Goal: Task Accomplishment & Management: Use online tool/utility

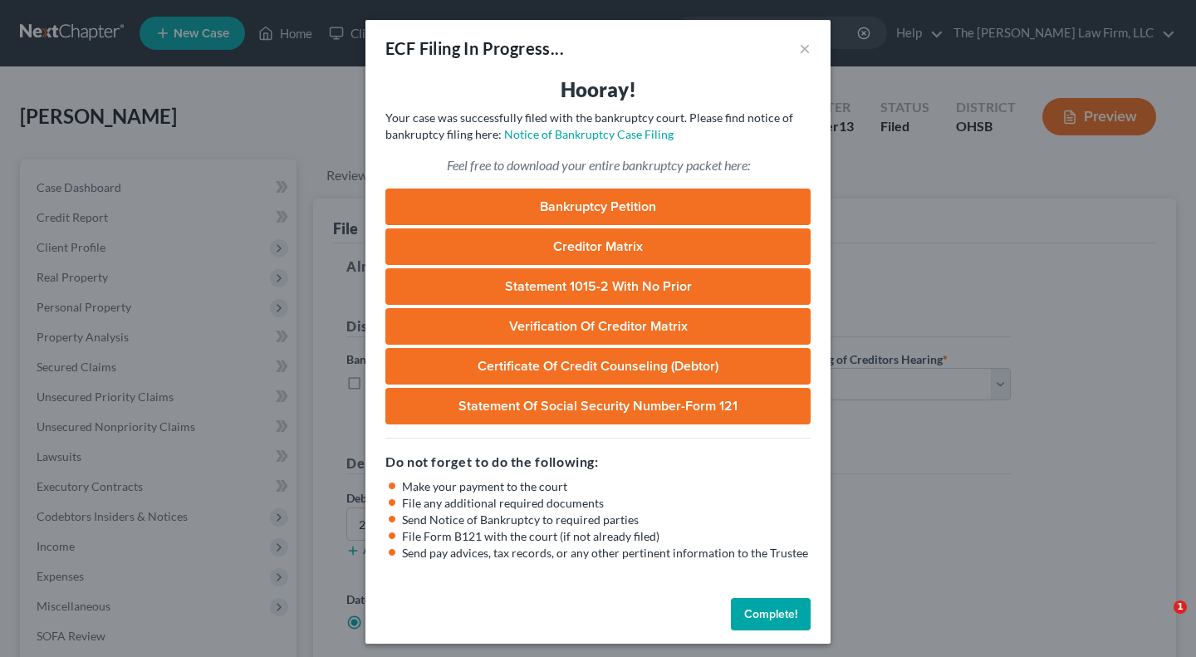
select select "1"
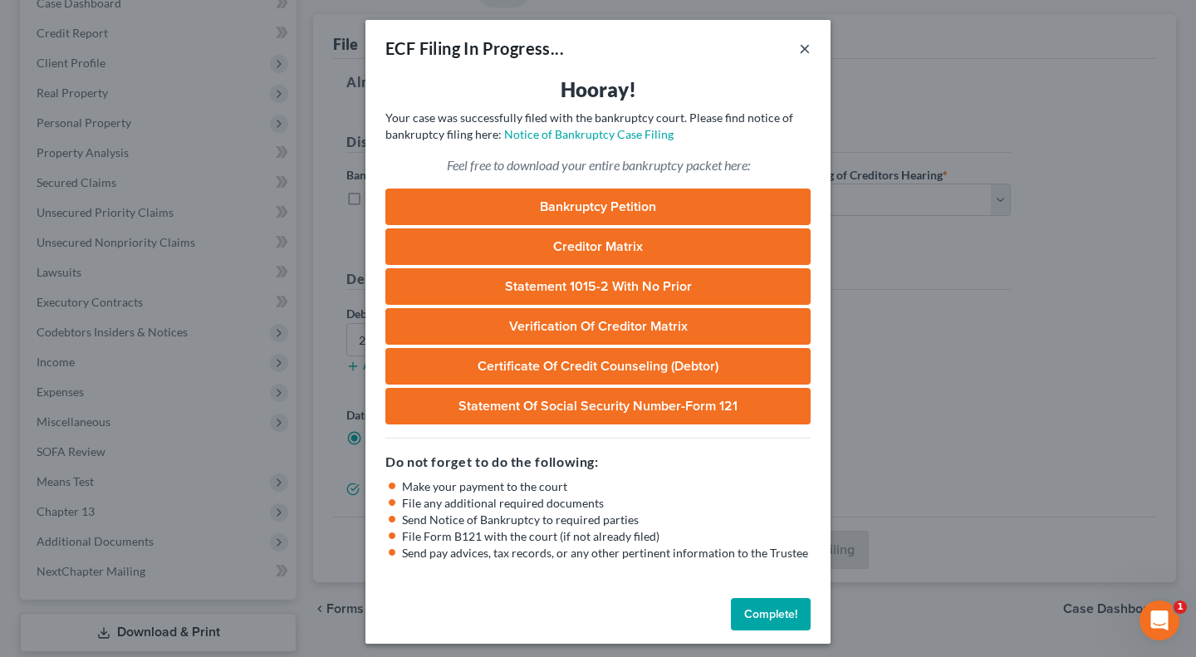
click at [800, 41] on button "×" at bounding box center [805, 48] width 12 height 20
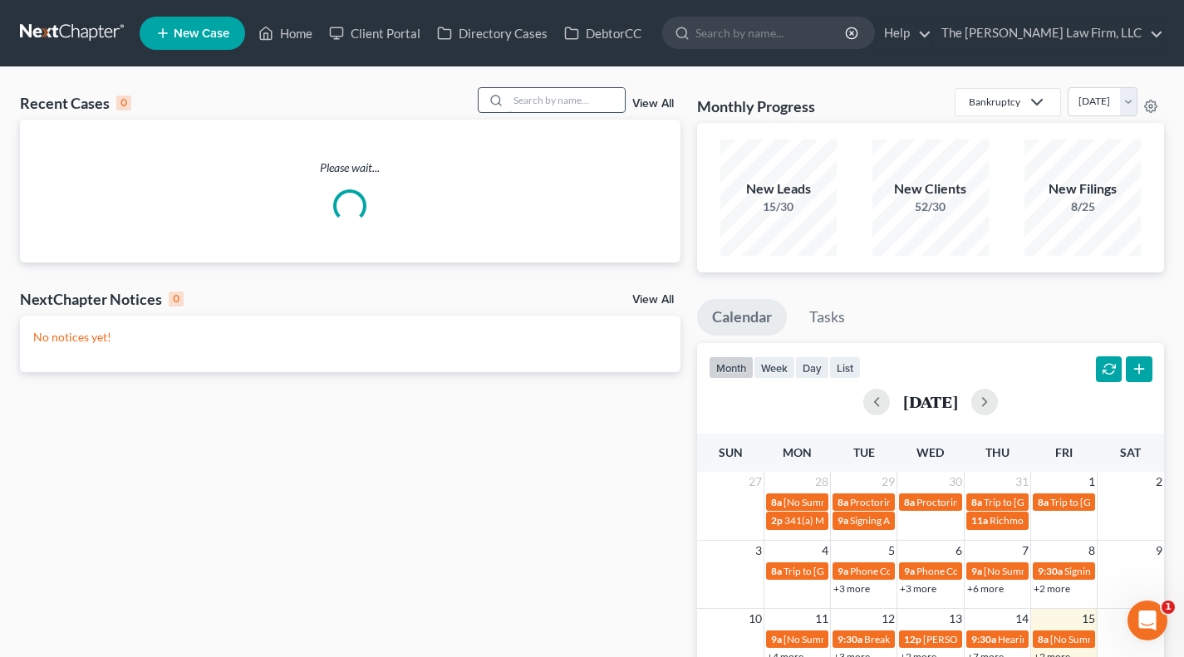
click at [550, 106] on input "search" at bounding box center [566, 100] width 116 height 24
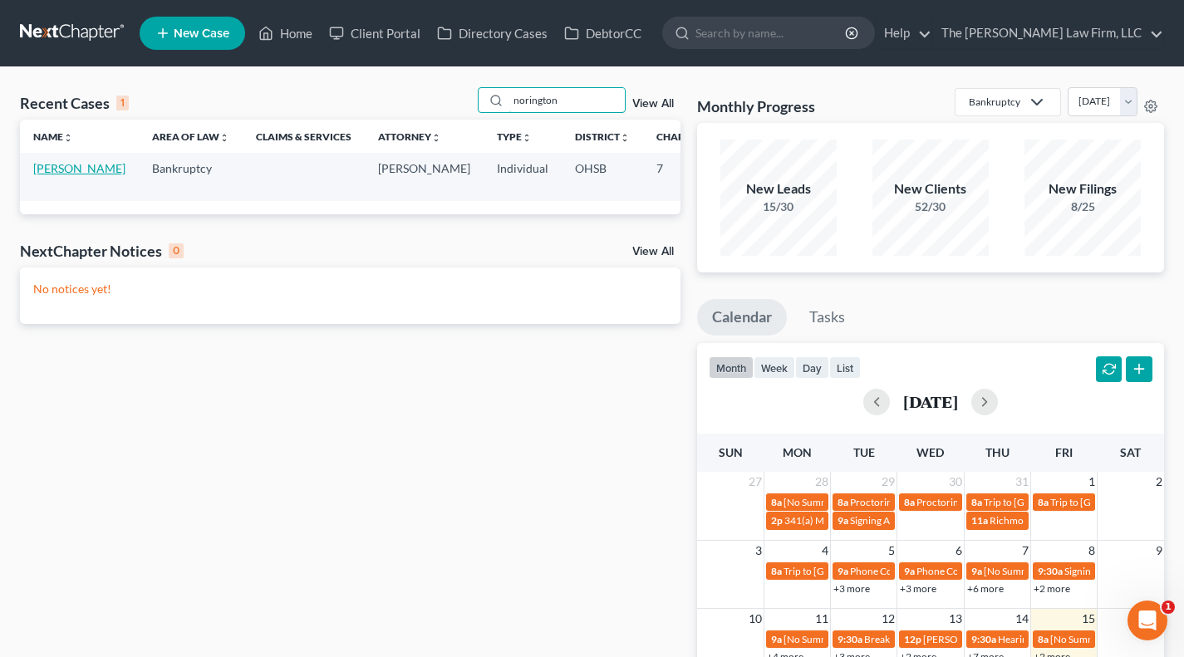
type input "norington"
click at [56, 172] on link "[PERSON_NAME]" at bounding box center [79, 168] width 92 height 14
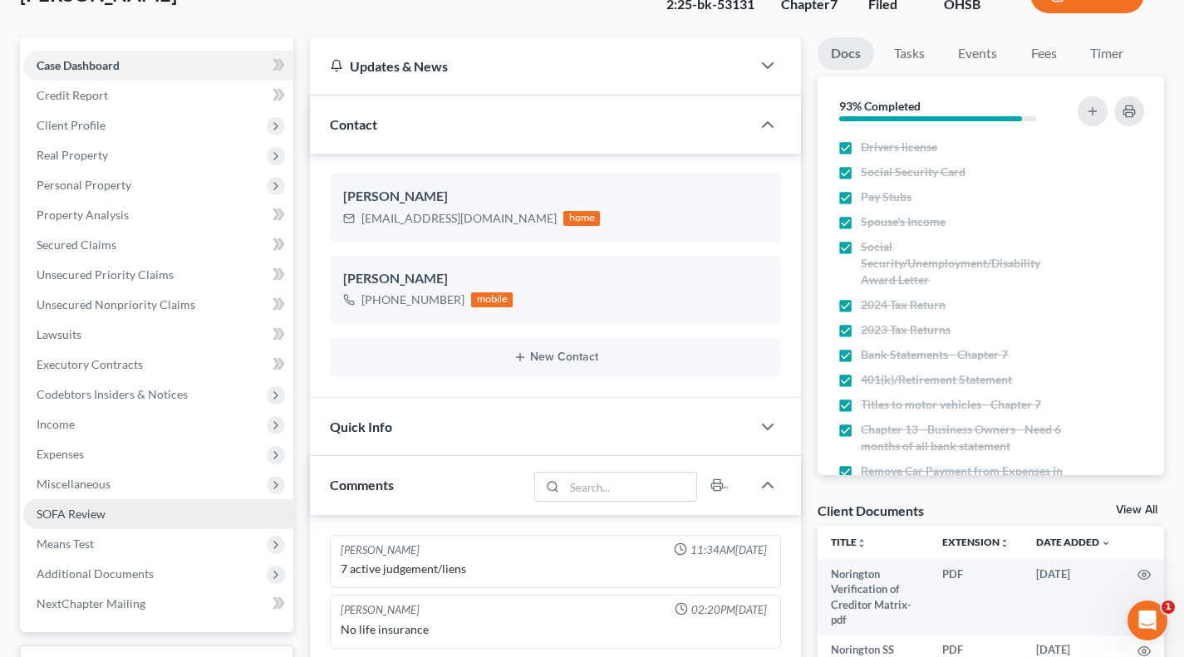
scroll to position [410, 0]
click at [115, 511] on link "SOFA Review" at bounding box center [158, 514] width 270 height 30
click at [115, 519] on link "SOFA Review" at bounding box center [158, 514] width 270 height 30
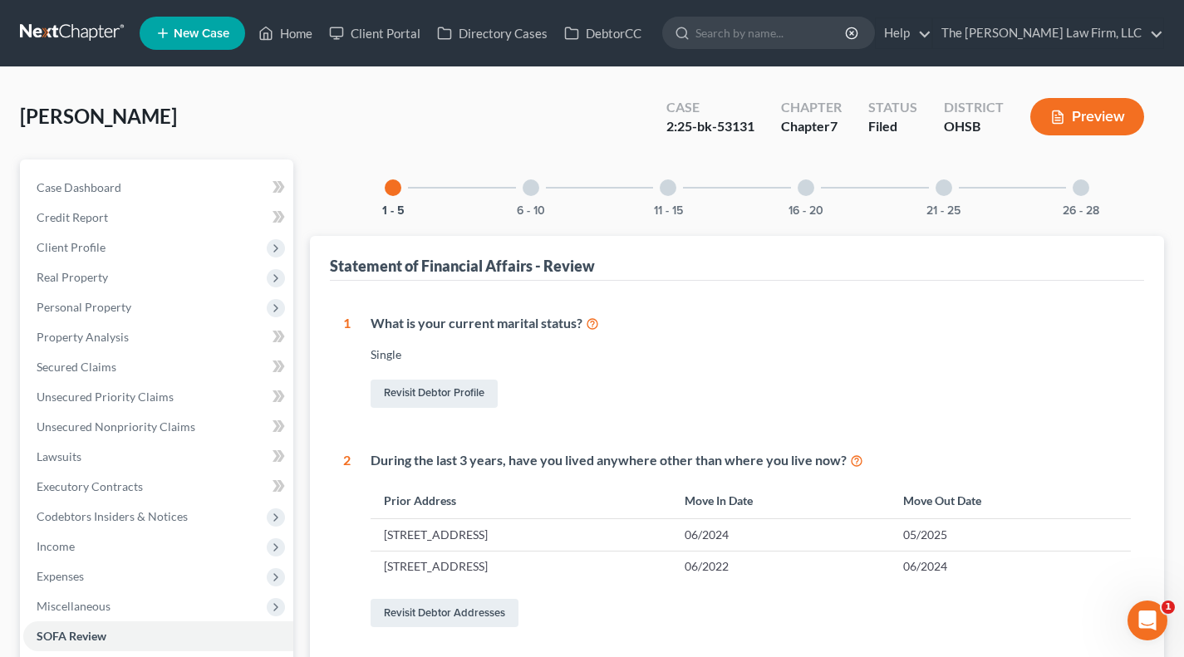
click at [531, 189] on div at bounding box center [530, 187] width 17 height 17
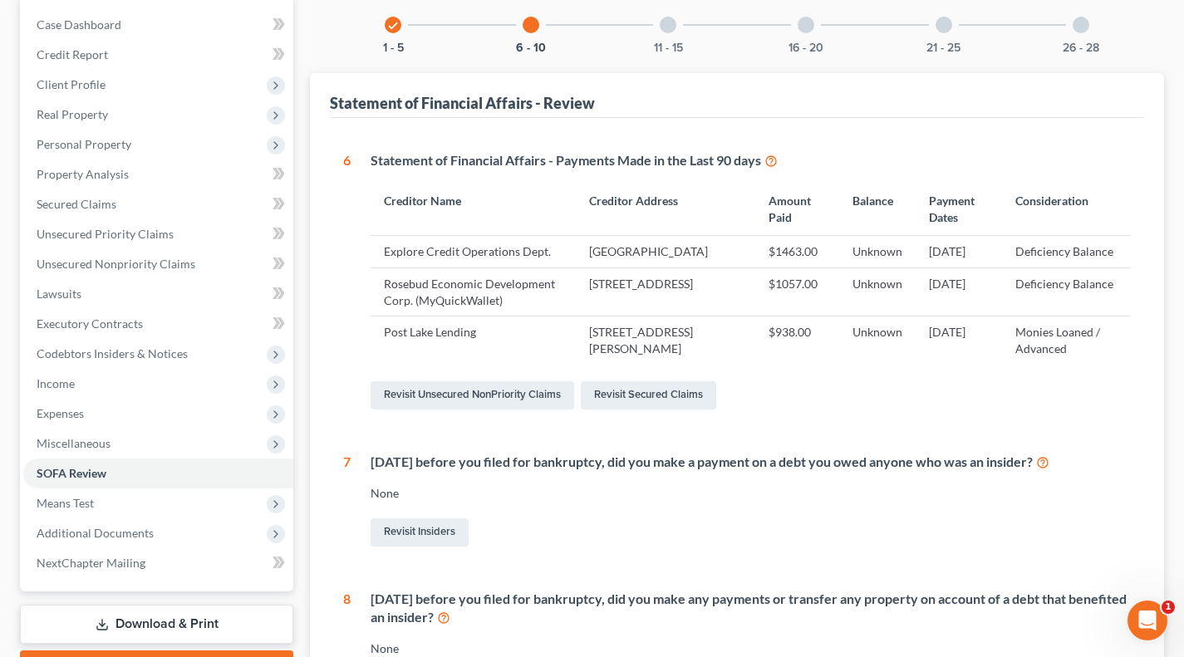
scroll to position [164, 0]
